Goal: Information Seeking & Learning: Learn about a topic

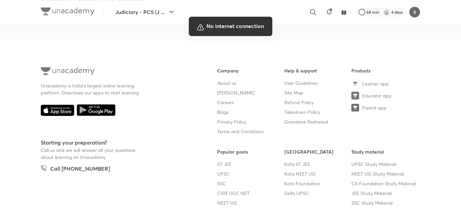
scroll to position [416, 0]
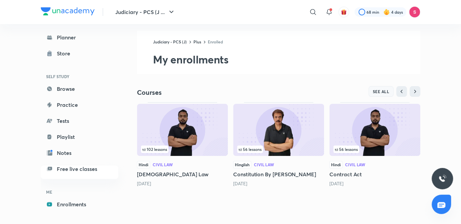
click at [382, 88] on button "SEE ALL" at bounding box center [380, 91] width 25 height 11
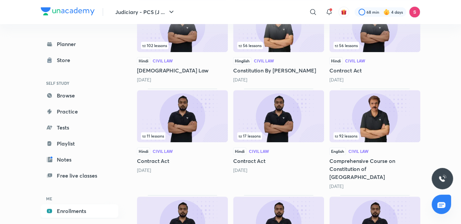
scroll to position [131, 0]
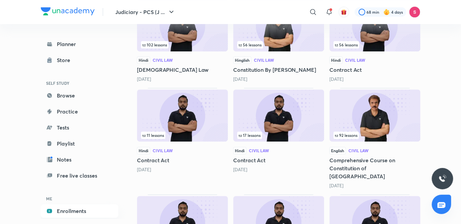
click at [281, 127] on img at bounding box center [278, 116] width 91 height 52
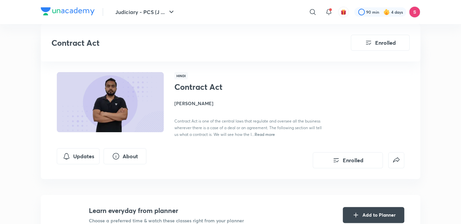
scroll to position [297, 0]
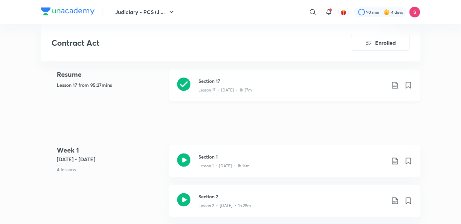
click at [304, 82] on h3 "Section 17" at bounding box center [291, 80] width 187 height 7
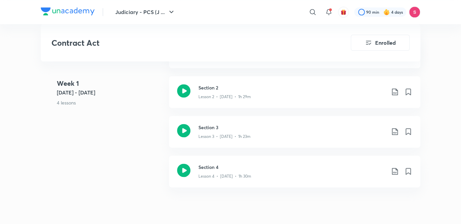
scroll to position [388, 0]
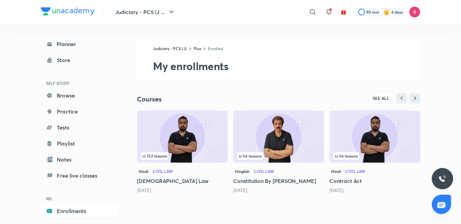
scroll to position [7, 0]
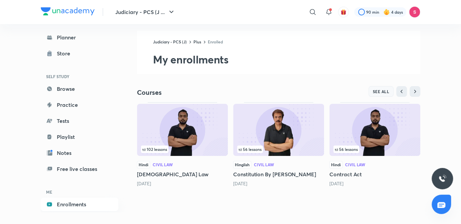
click at [382, 94] on span "SEE ALL" at bounding box center [381, 91] width 17 height 5
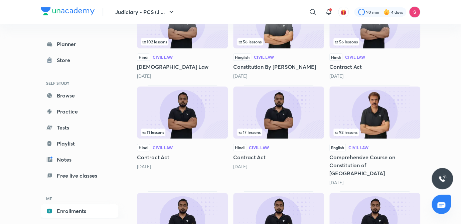
scroll to position [133, 0]
click at [178, 106] on img at bounding box center [182, 113] width 91 height 52
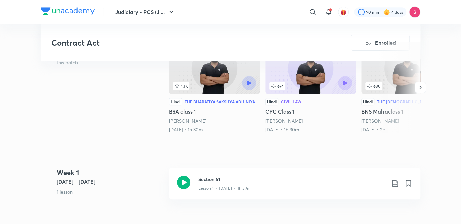
scroll to position [220, 0]
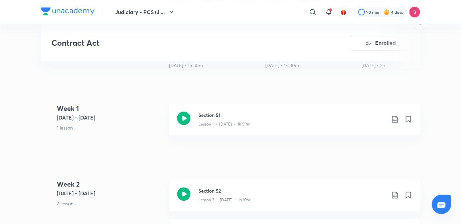
scroll to position [264, 0]
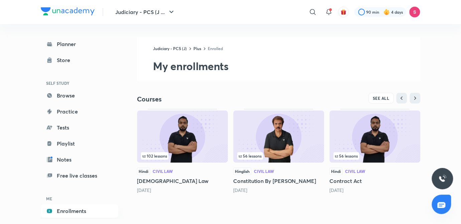
scroll to position [7, 0]
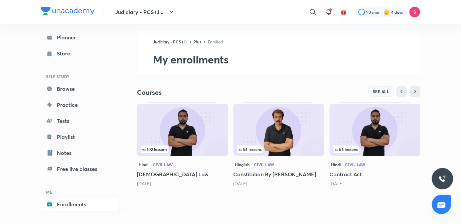
click at [377, 90] on span "SEE ALL" at bounding box center [381, 91] width 17 height 5
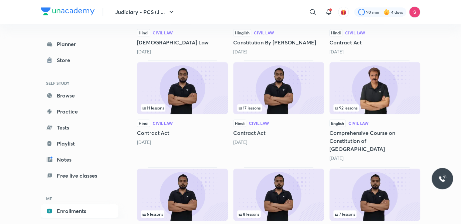
scroll to position [158, 0]
click at [278, 100] on img at bounding box center [278, 88] width 91 height 52
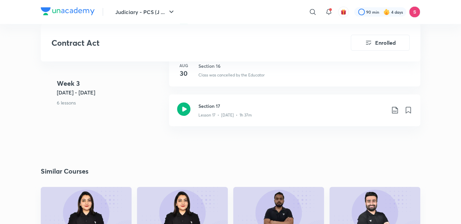
scroll to position [1057, 0]
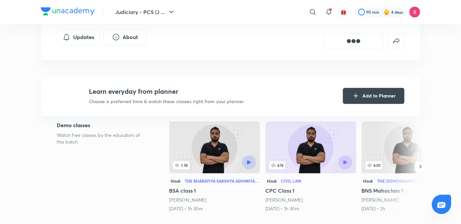
scroll to position [110, 0]
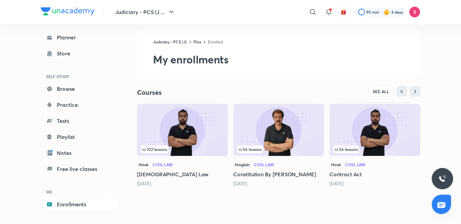
scroll to position [6, 0]
click at [381, 91] on span "SEE ALL" at bounding box center [381, 92] width 17 height 5
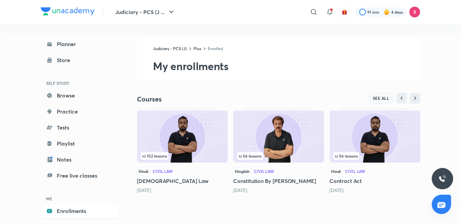
scroll to position [7, 0]
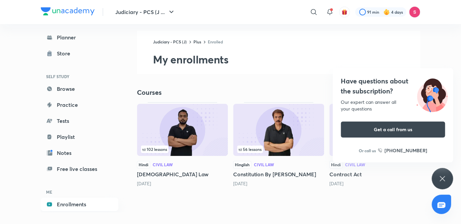
click at [444, 175] on icon at bounding box center [442, 179] width 8 height 8
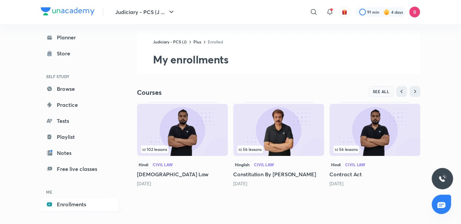
click at [379, 90] on span "SEE ALL" at bounding box center [381, 91] width 17 height 5
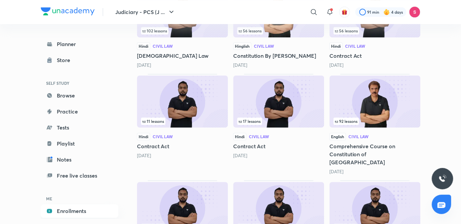
scroll to position [144, 0]
click at [191, 96] on img at bounding box center [182, 102] width 91 height 52
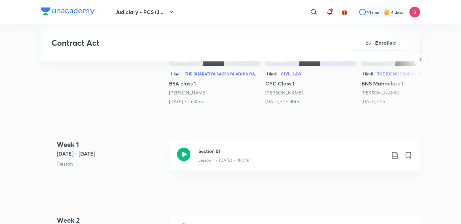
scroll to position [228, 0]
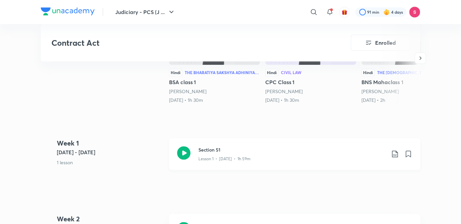
click at [235, 151] on h3 "Section 51" at bounding box center [291, 149] width 187 height 7
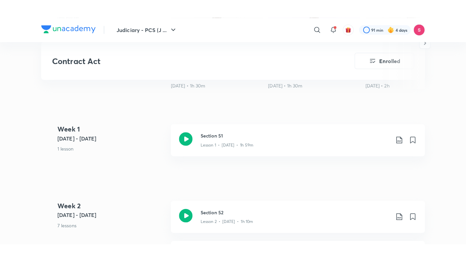
scroll to position [268, 0]
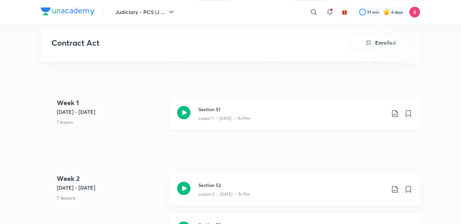
click at [236, 114] on div "Lesson 1 • [DATE] • 1h 59m" at bounding box center [291, 117] width 187 height 9
